Goal: Task Accomplishment & Management: Manage account settings

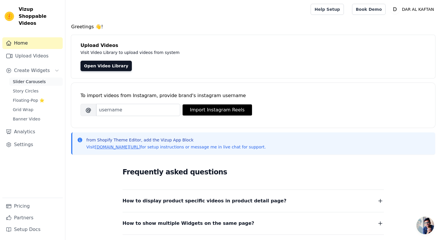
click at [27, 79] on span "Slider Carousels" at bounding box center [29, 82] width 33 height 6
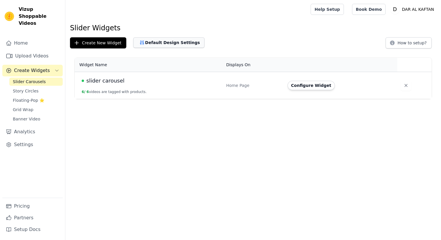
click at [168, 45] on button "Default Design Settings" at bounding box center [168, 42] width 71 height 11
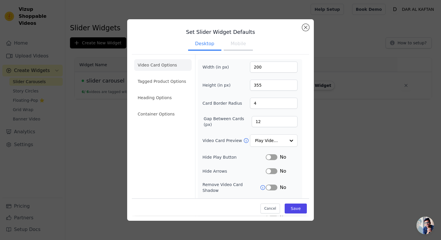
scroll to position [37, 0]
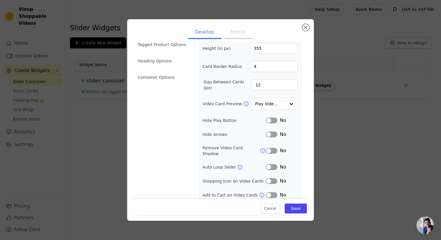
click at [270, 178] on button "Label" at bounding box center [272, 181] width 12 height 6
click at [295, 210] on button "Save" at bounding box center [296, 209] width 22 height 10
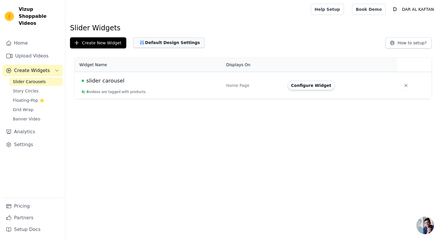
click at [173, 45] on button "Default Design Settings" at bounding box center [168, 42] width 71 height 11
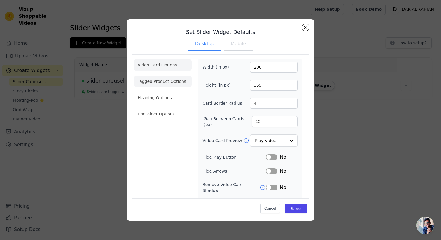
click at [157, 83] on li "Tagged Product Options" at bounding box center [163, 82] width 58 height 12
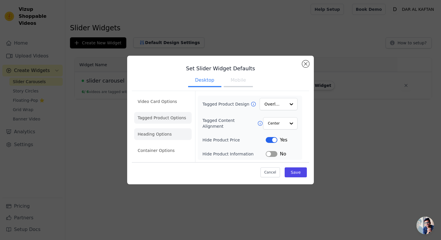
click at [166, 134] on li "Heading Options" at bounding box center [163, 134] width 58 height 12
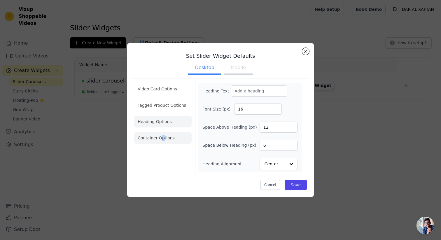
click at [162, 139] on li "Container Options" at bounding box center [163, 138] width 58 height 12
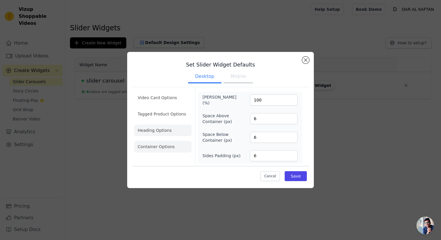
click at [164, 130] on li "Heading Options" at bounding box center [163, 131] width 58 height 12
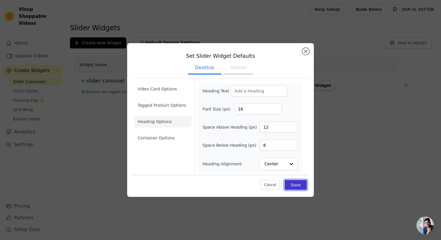
click at [297, 182] on button "Save" at bounding box center [296, 185] width 22 height 10
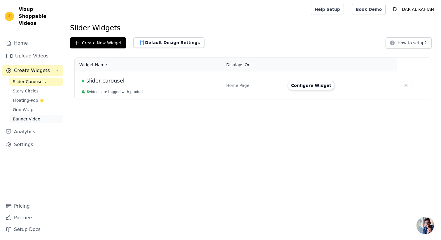
click at [28, 116] on span "Banner Video" at bounding box center [26, 119] width 27 height 6
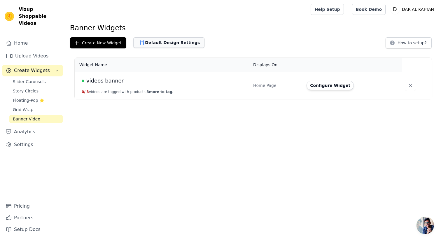
click at [170, 41] on button "Default Design Settings" at bounding box center [168, 42] width 71 height 11
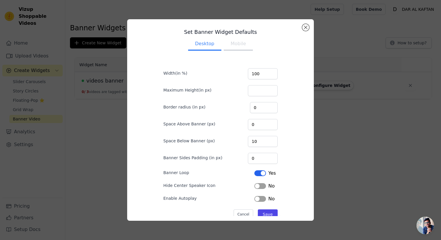
scroll to position [13, 0]
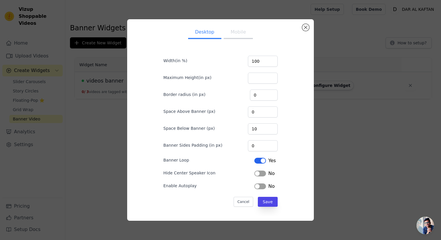
click at [261, 171] on button "Label" at bounding box center [261, 174] width 12 height 6
click at [272, 203] on button "Save" at bounding box center [268, 202] width 20 height 10
